Goal: Task Accomplishment & Management: Complete application form

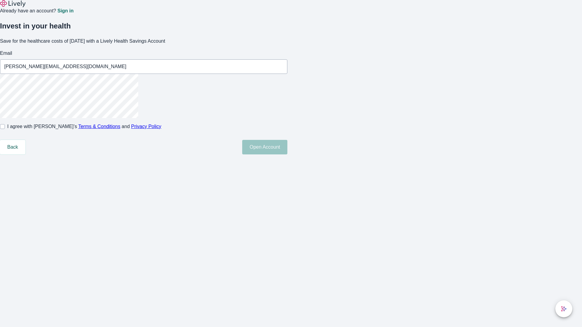
click at [5, 129] on input "I agree with Lively’s Terms & Conditions and Privacy Policy" at bounding box center [2, 126] width 5 height 5
checkbox input "true"
click at [287, 155] on button "Open Account" at bounding box center [264, 147] width 45 height 15
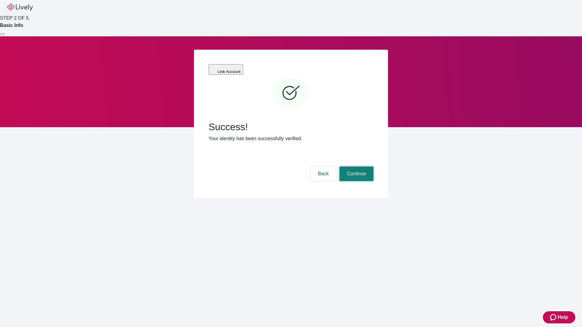
click at [356, 167] on button "Continue" at bounding box center [357, 174] width 34 height 15
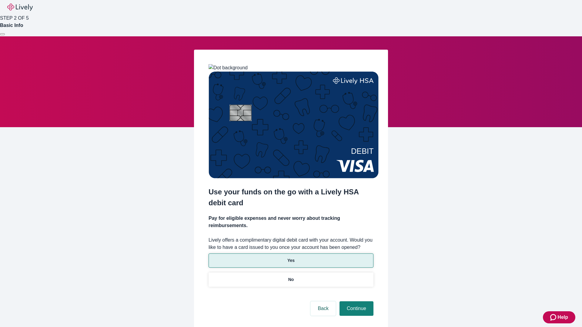
click at [291, 258] on p "Yes" at bounding box center [290, 261] width 7 height 6
click at [356, 302] on button "Continue" at bounding box center [357, 309] width 34 height 15
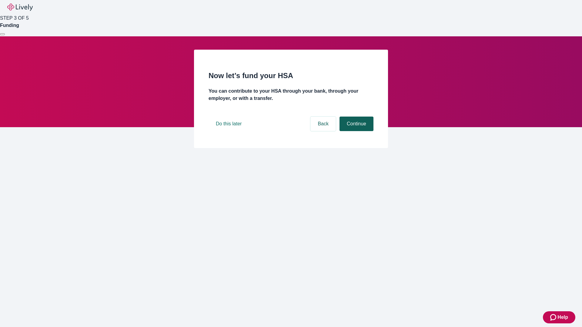
click at [356, 131] on button "Continue" at bounding box center [357, 124] width 34 height 15
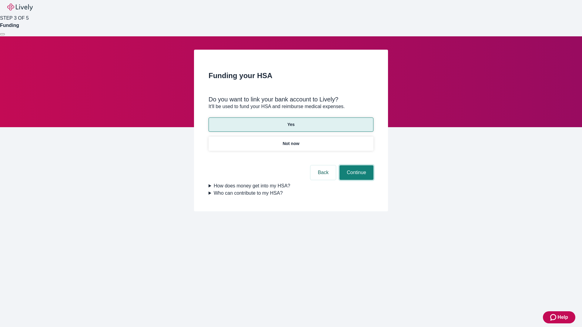
click at [356, 166] on button "Continue" at bounding box center [357, 173] width 34 height 15
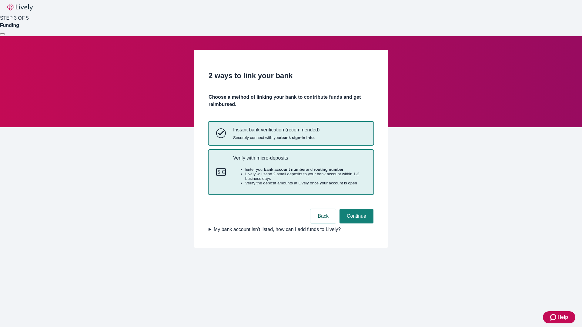
click at [299, 161] on p "Verify with micro-deposits" at bounding box center [299, 158] width 133 height 6
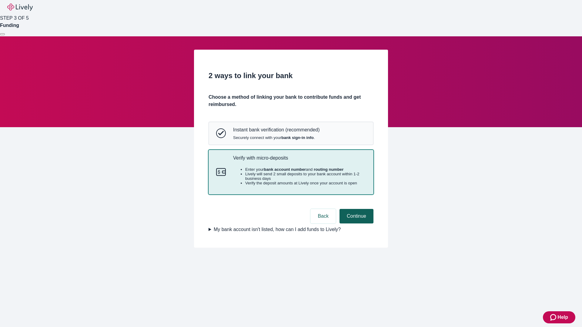
click at [356, 224] on button "Continue" at bounding box center [357, 216] width 34 height 15
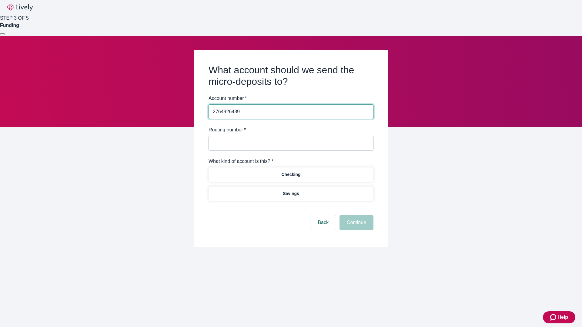
type input "2764926439"
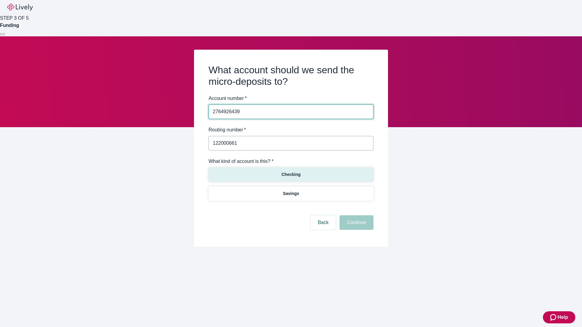
type input "122000661"
click at [291, 174] on p "Checking" at bounding box center [290, 175] width 19 height 6
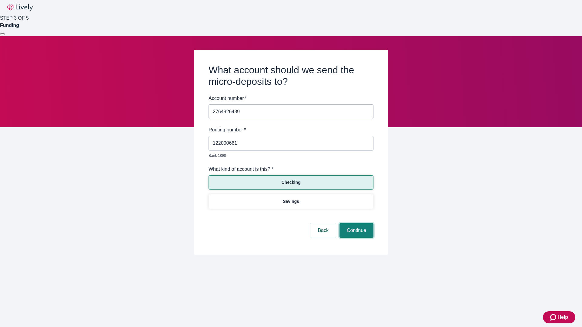
click at [356, 224] on button "Continue" at bounding box center [357, 230] width 34 height 15
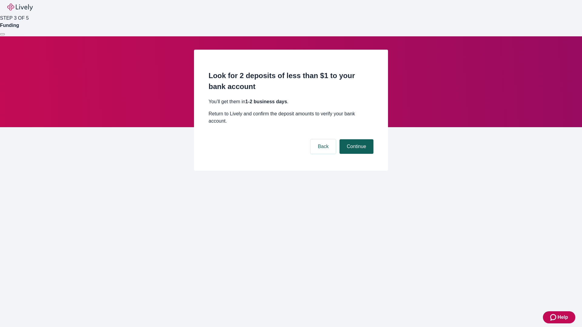
click at [356, 139] on button "Continue" at bounding box center [357, 146] width 34 height 15
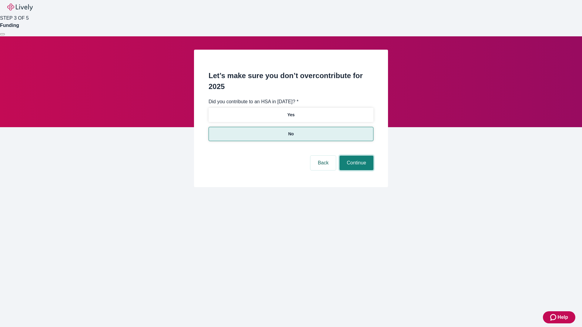
click at [356, 156] on button "Continue" at bounding box center [357, 163] width 34 height 15
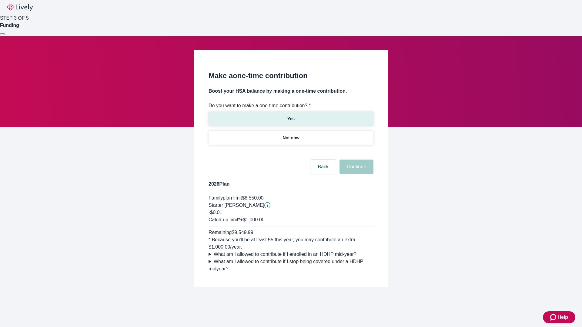
click at [291, 116] on p "Yes" at bounding box center [290, 119] width 7 height 6
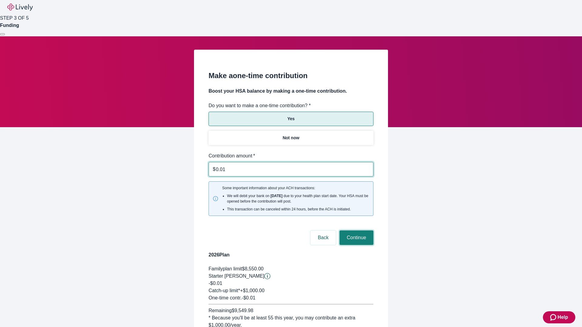
click at [356, 231] on button "Continue" at bounding box center [357, 238] width 34 height 15
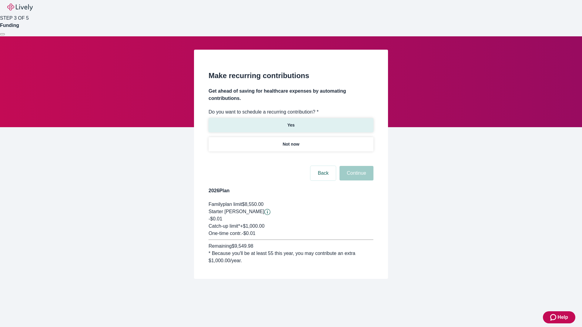
click at [291, 122] on p "Yes" at bounding box center [290, 125] width 7 height 6
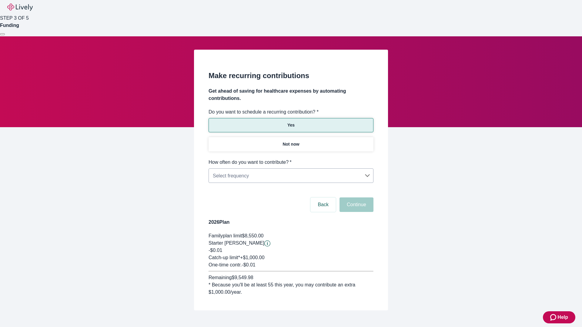
click at [291, 159] on body "Help STEP 3 OF 5 Funding Make recurring contributions Get ahead of saving for h…" at bounding box center [291, 170] width 582 height 340
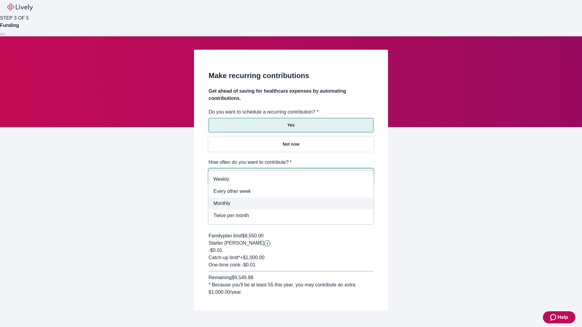
click at [291, 204] on span "Monthly" at bounding box center [290, 203] width 155 height 7
type input "Monthly"
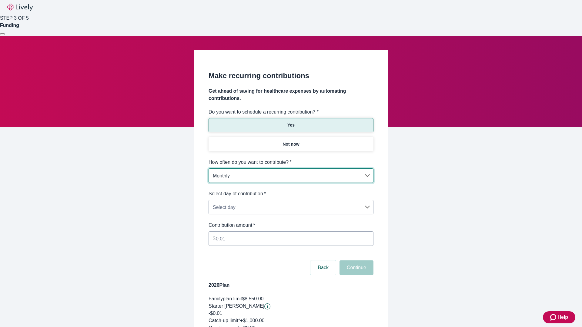
click at [291, 190] on body "Help STEP 3 OF 5 Funding Make recurring contributions Get ahead of saving for h…" at bounding box center [291, 201] width 582 height 403
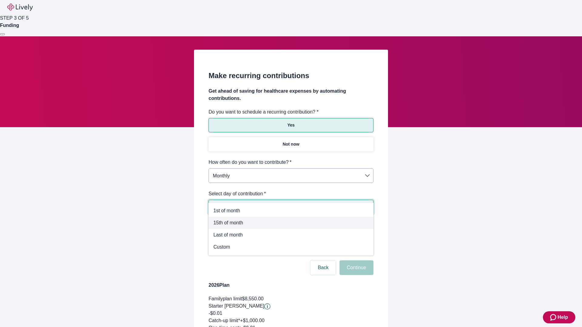
click at [291, 223] on span "15th of month" at bounding box center [290, 222] width 155 height 7
type input "Monthly15th"
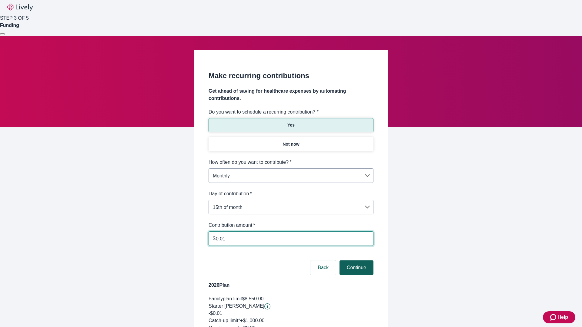
click at [356, 261] on button "Continue" at bounding box center [357, 268] width 34 height 15
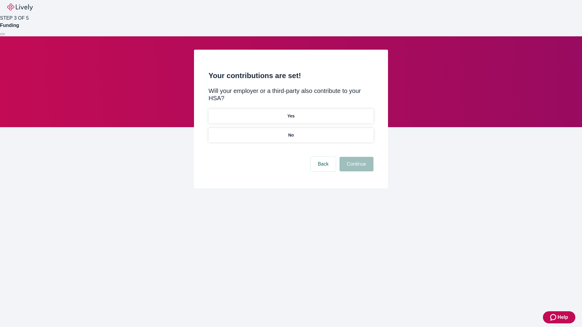
click at [291, 113] on p "Yes" at bounding box center [290, 116] width 7 height 6
click at [356, 157] on button "Continue" at bounding box center [357, 164] width 34 height 15
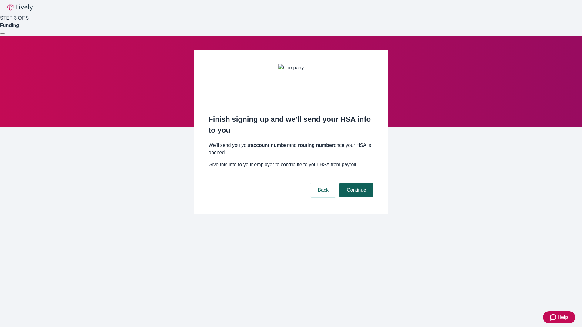
click at [356, 183] on button "Continue" at bounding box center [357, 190] width 34 height 15
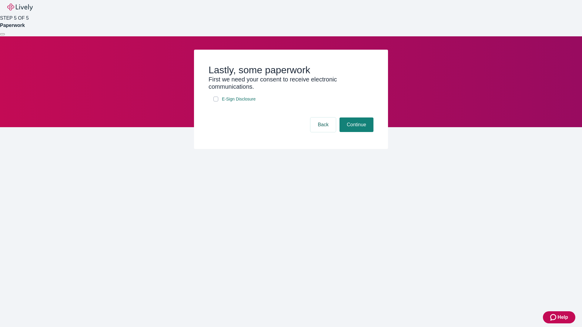
click at [216, 102] on input "E-Sign Disclosure" at bounding box center [215, 99] width 5 height 5
checkbox input "true"
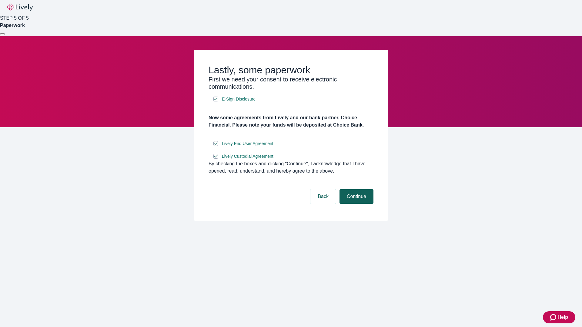
click at [356, 204] on button "Continue" at bounding box center [357, 196] width 34 height 15
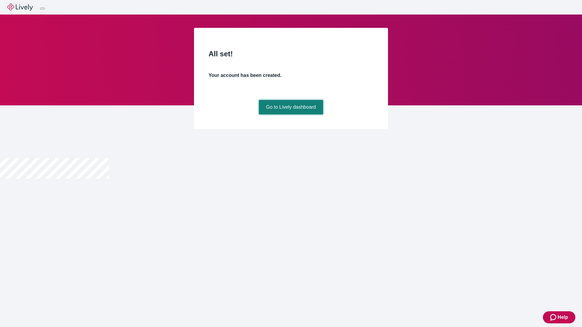
click at [291, 115] on link "Go to Lively dashboard" at bounding box center [291, 107] width 65 height 15
